Goal: Task Accomplishment & Management: Manage account settings

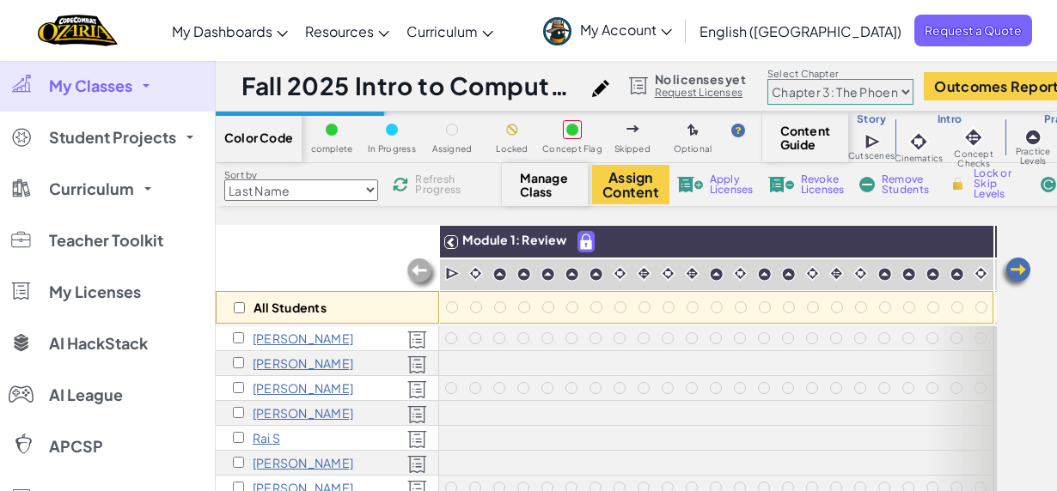
select select "5e27600d1c9d440000ac3ee7"
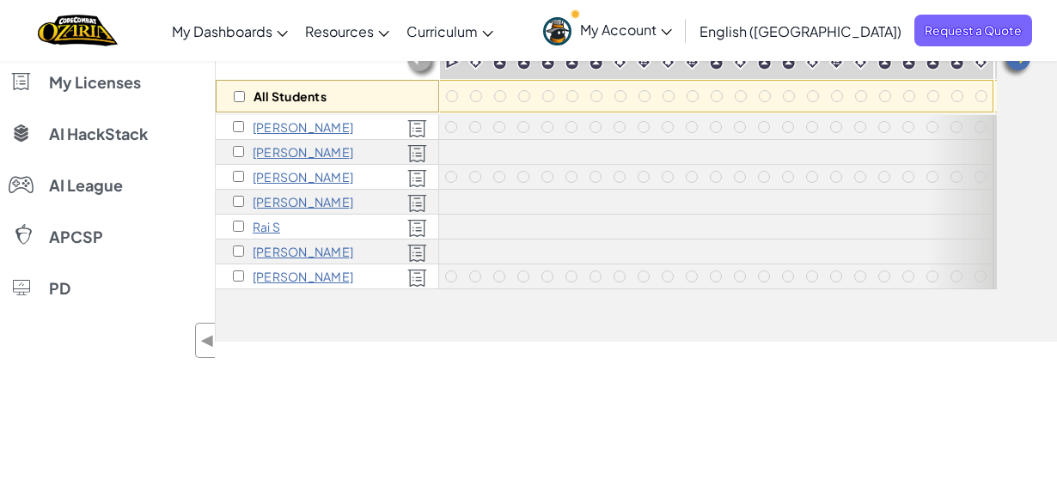
scroll to position [192, 0]
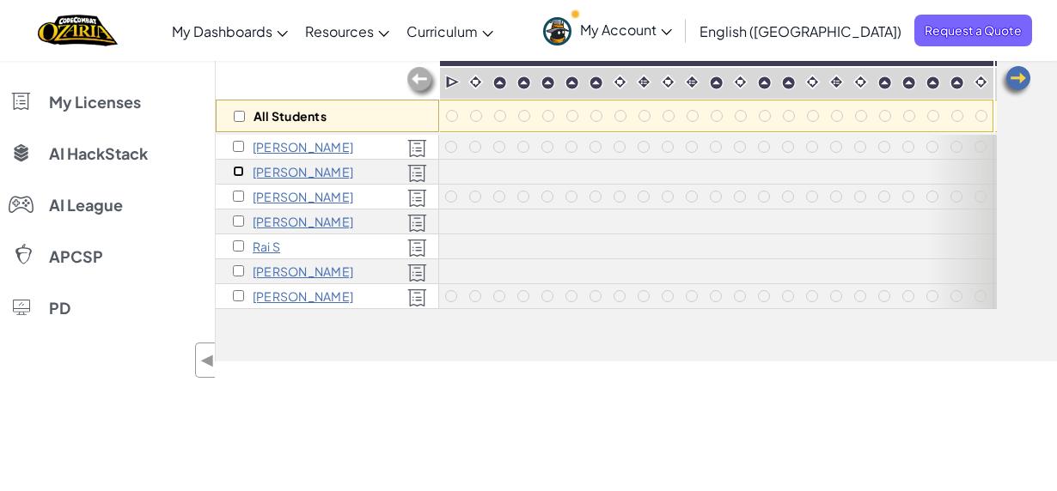
click at [239, 169] on input "checkbox" at bounding box center [238, 171] width 11 height 11
checkbox input "true"
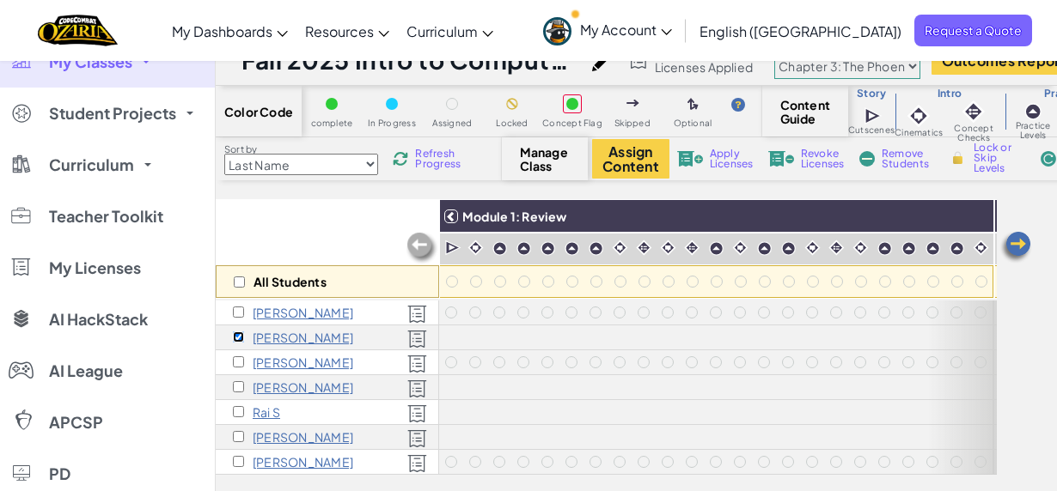
scroll to position [15, 0]
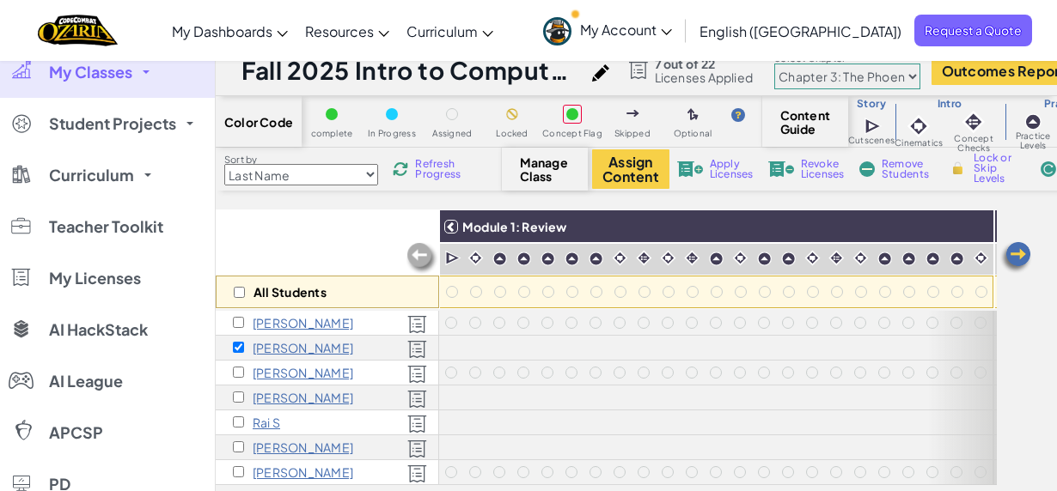
click at [806, 167] on span "Revoke Licenses" at bounding box center [823, 169] width 44 height 21
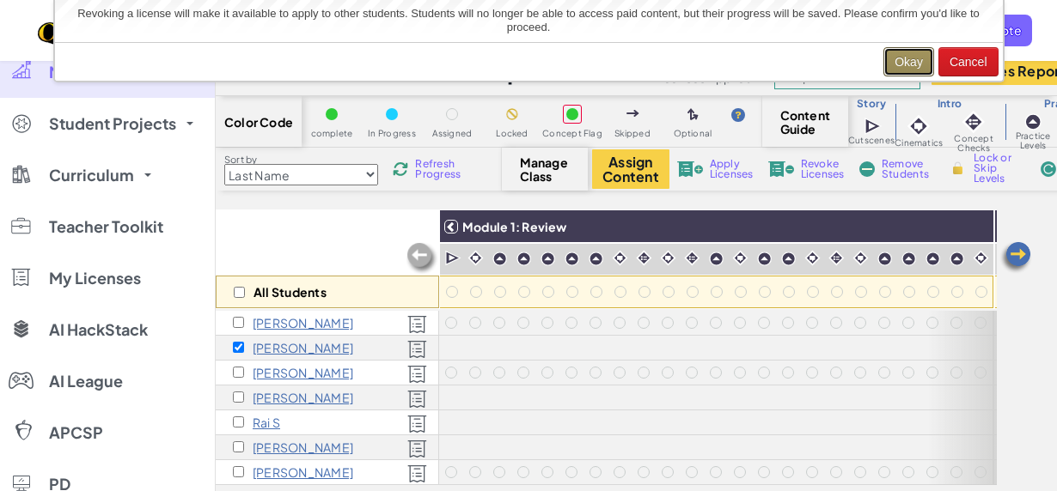
click at [910, 52] on button "Okay" at bounding box center [908, 61] width 51 height 29
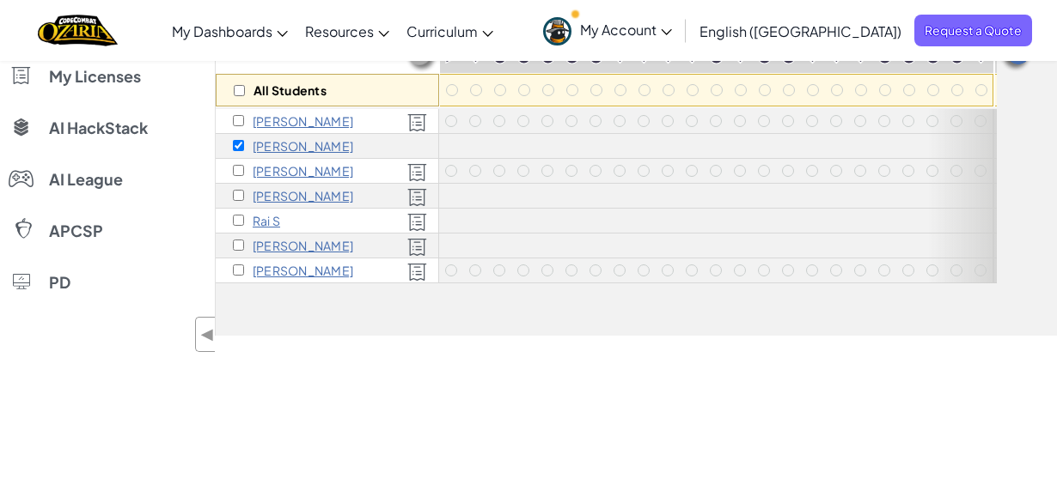
scroll to position [216, 0]
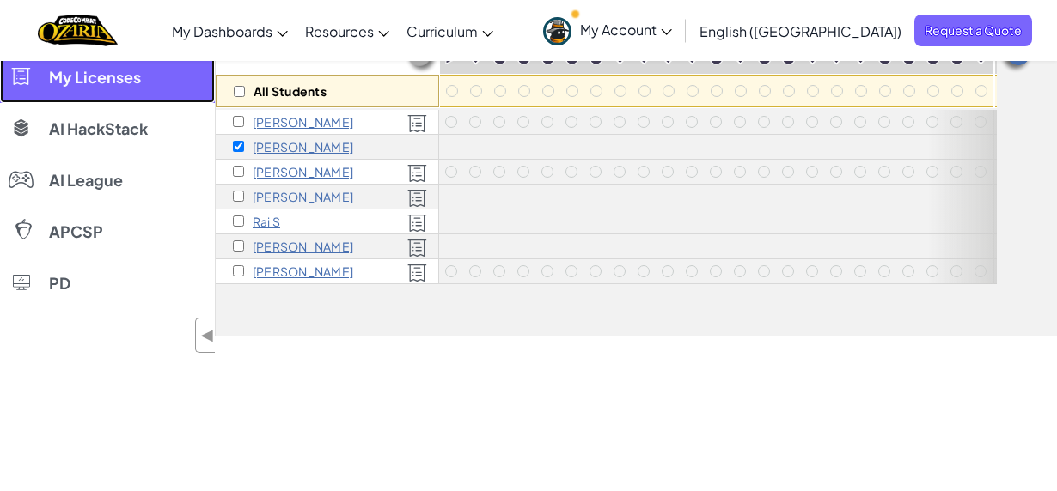
click at [95, 82] on span "My Licenses" at bounding box center [95, 77] width 92 height 15
